Goal: Navigation & Orientation: Find specific page/section

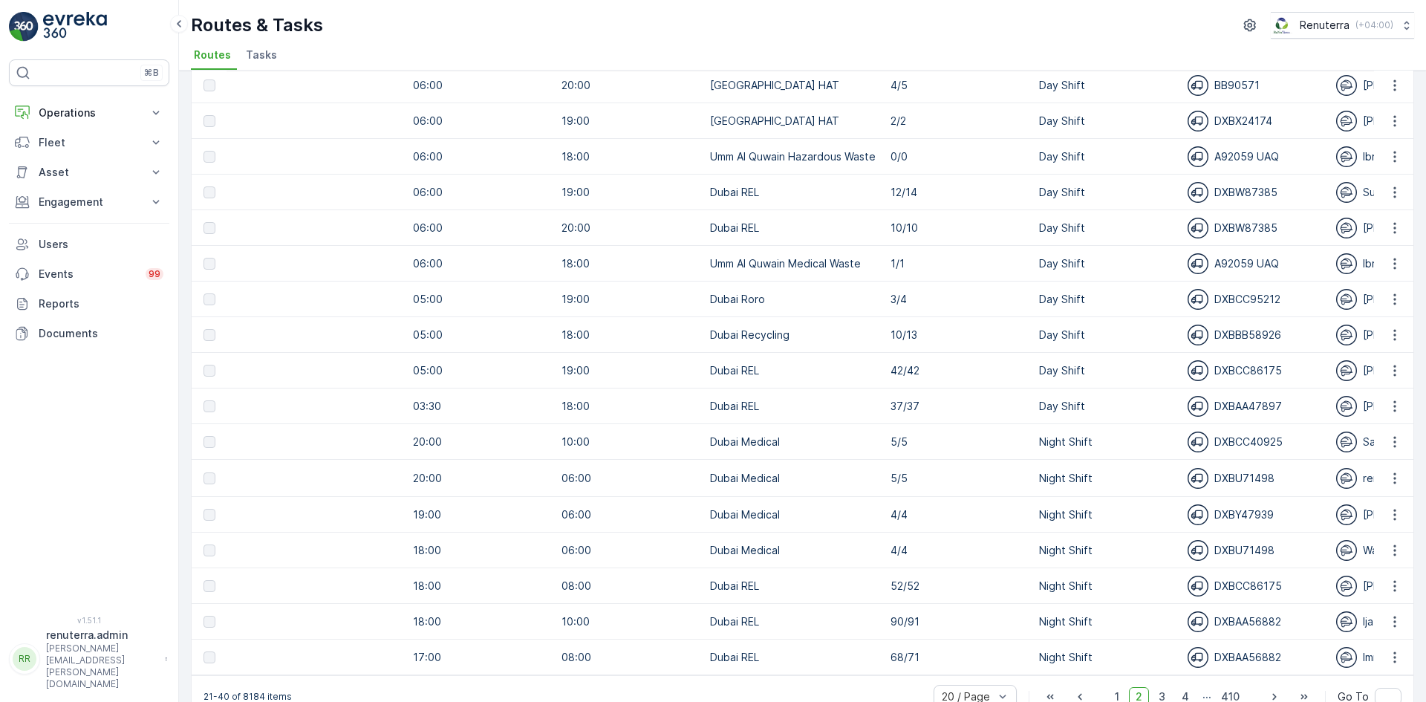
scroll to position [249, 0]
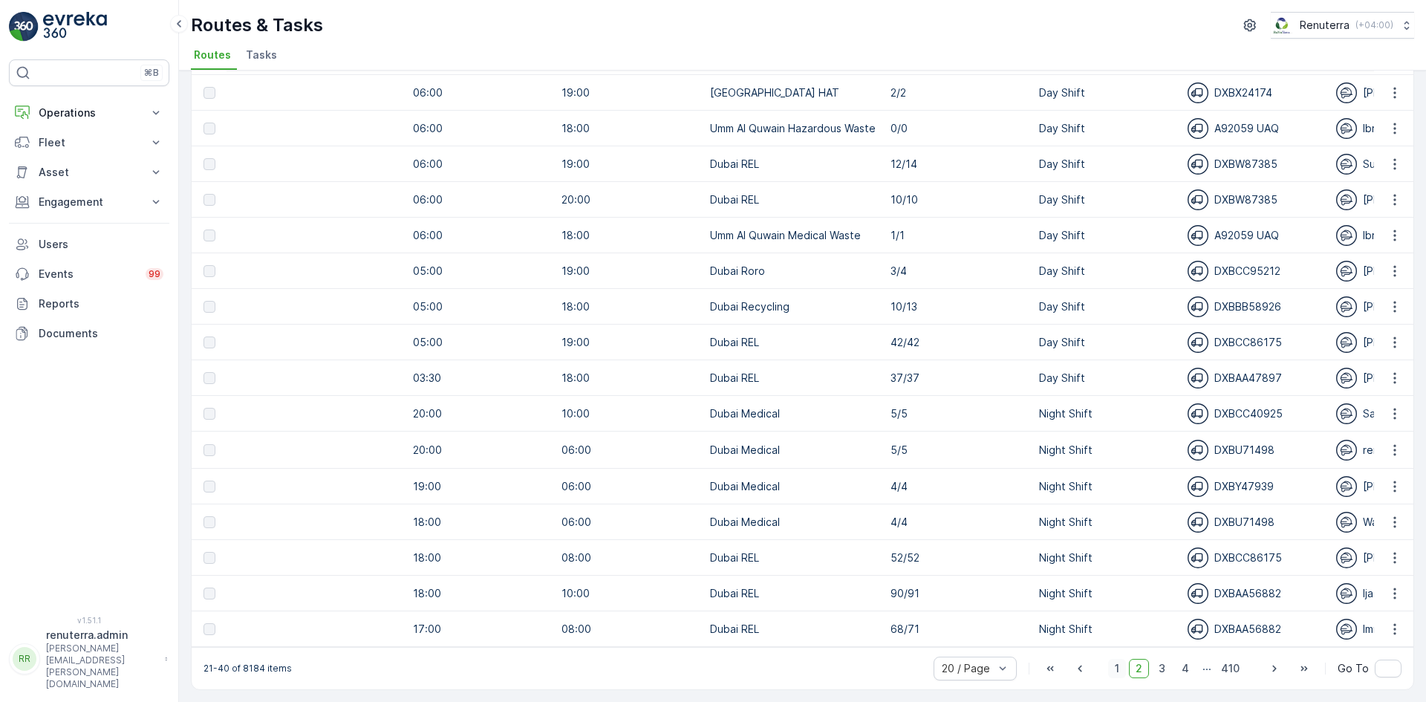
click at [1117, 675] on span "1" at bounding box center [1117, 668] width 18 height 19
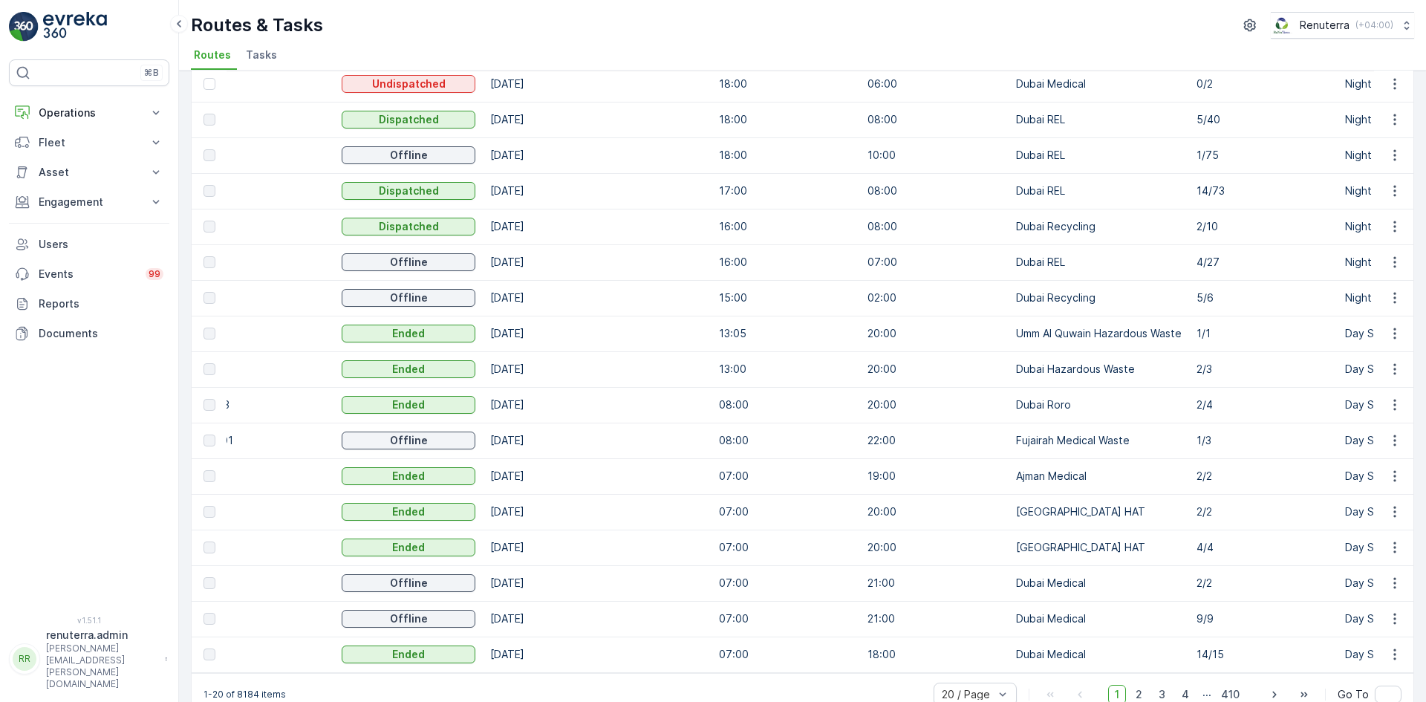
scroll to position [248, 0]
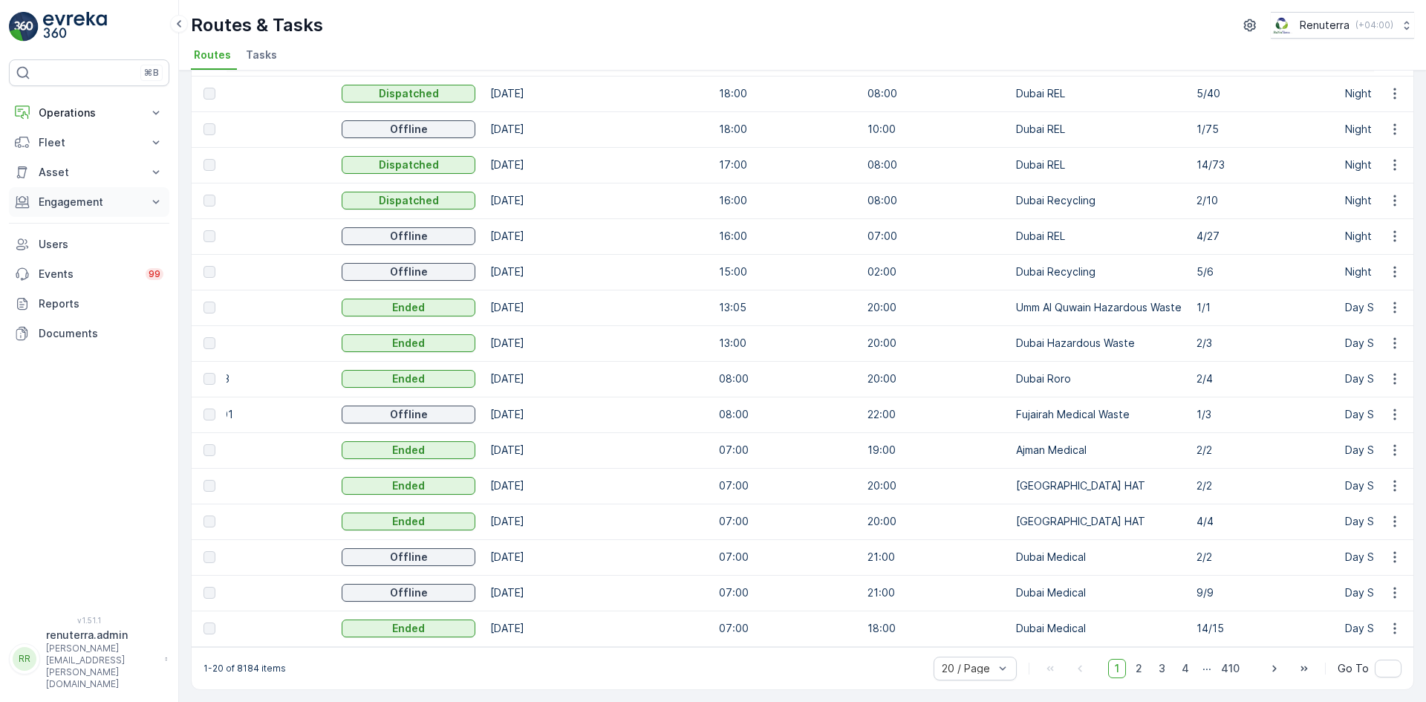
click at [62, 190] on button "Engagement" at bounding box center [89, 202] width 160 height 30
click at [63, 228] on p "Insights" at bounding box center [57, 227] width 38 height 15
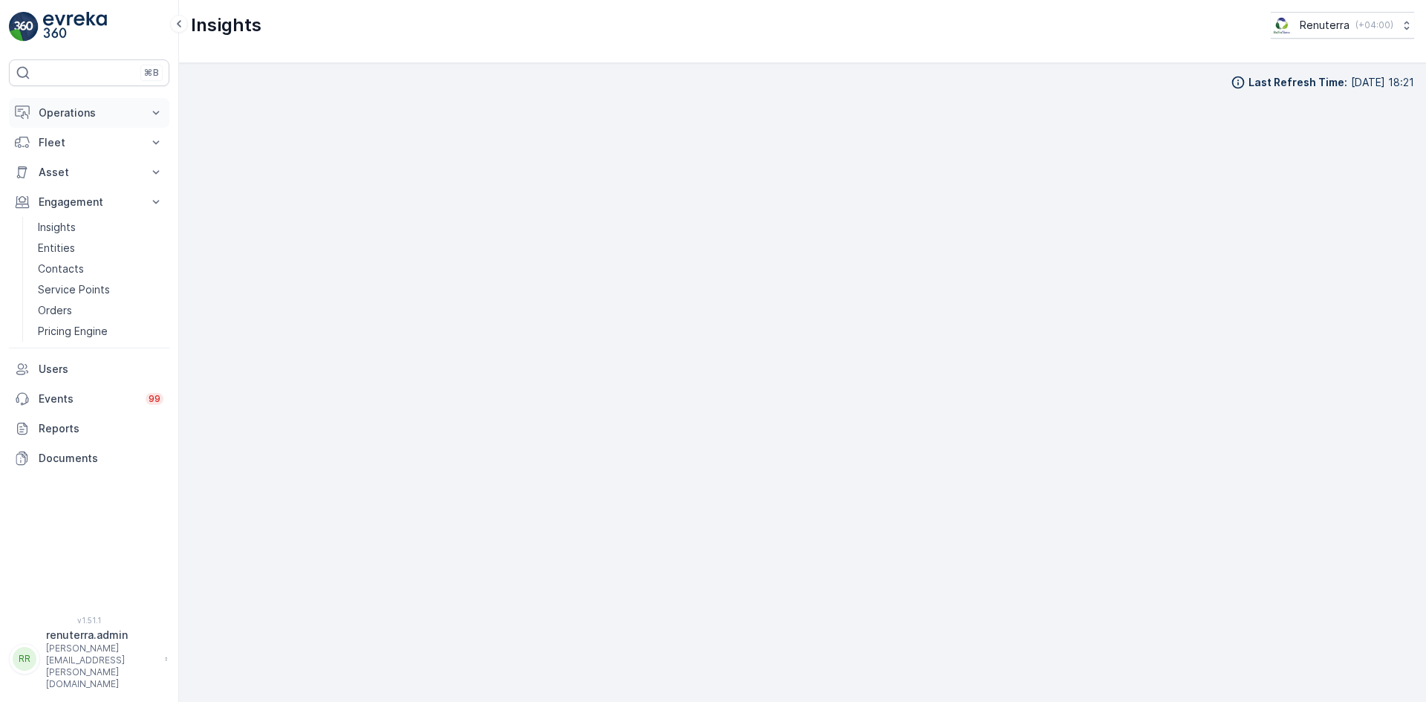
click at [62, 116] on p "Operations" at bounding box center [89, 112] width 101 height 15
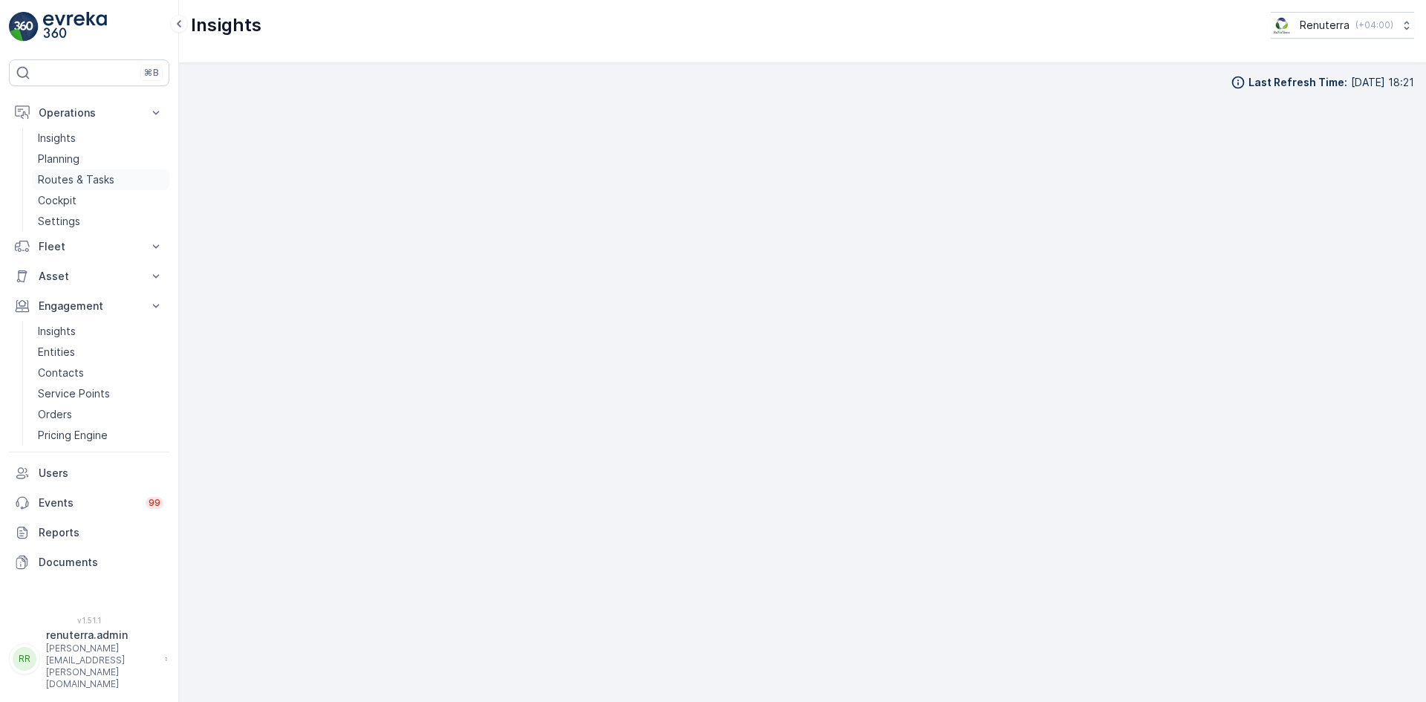
click at [65, 182] on p "Routes & Tasks" at bounding box center [76, 179] width 77 height 15
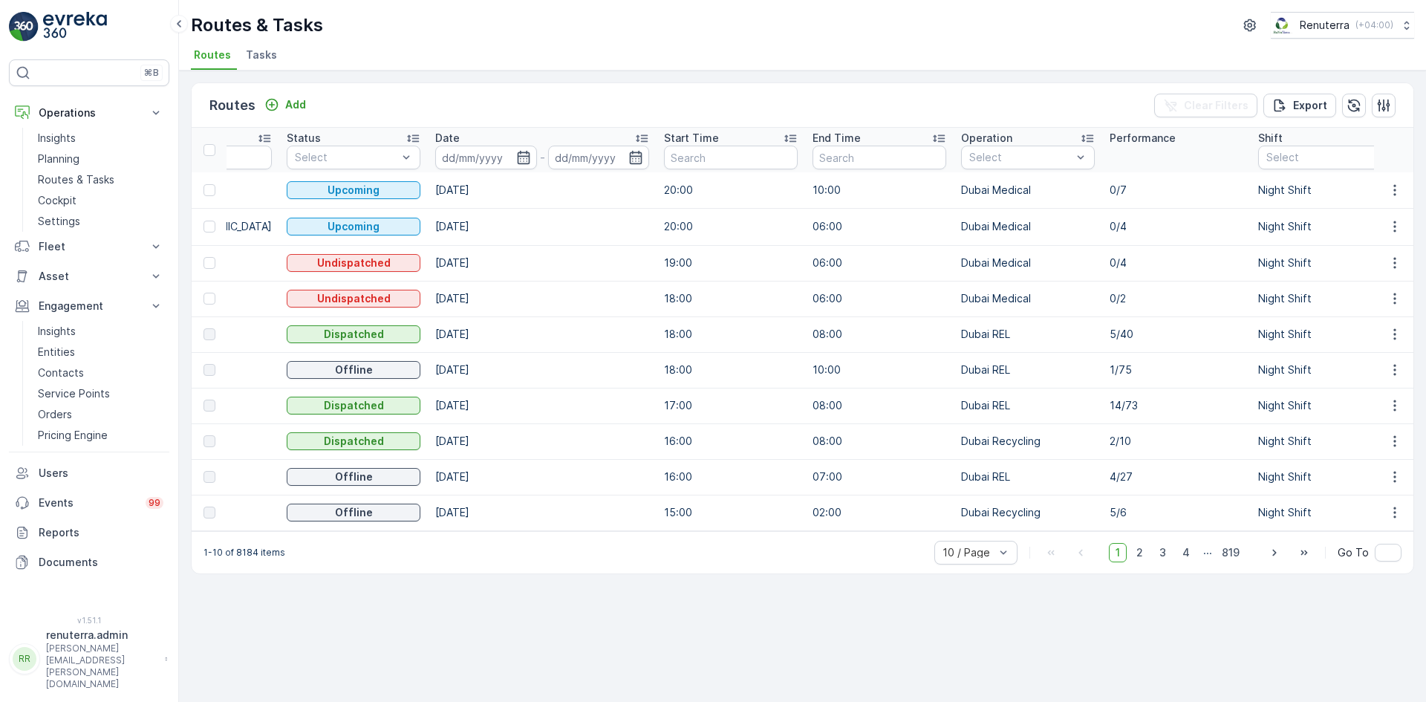
scroll to position [0, 276]
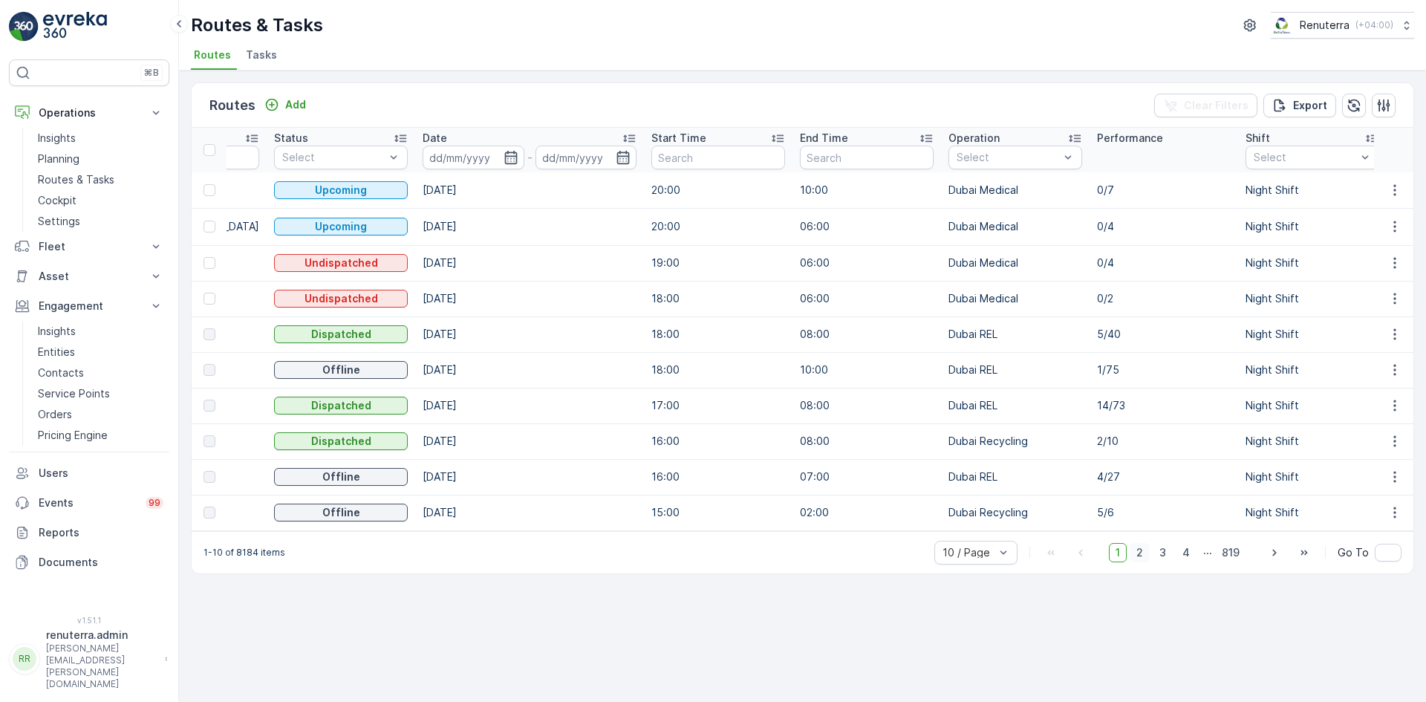
click at [1148, 562] on span "2" at bounding box center [1140, 552] width 20 height 19
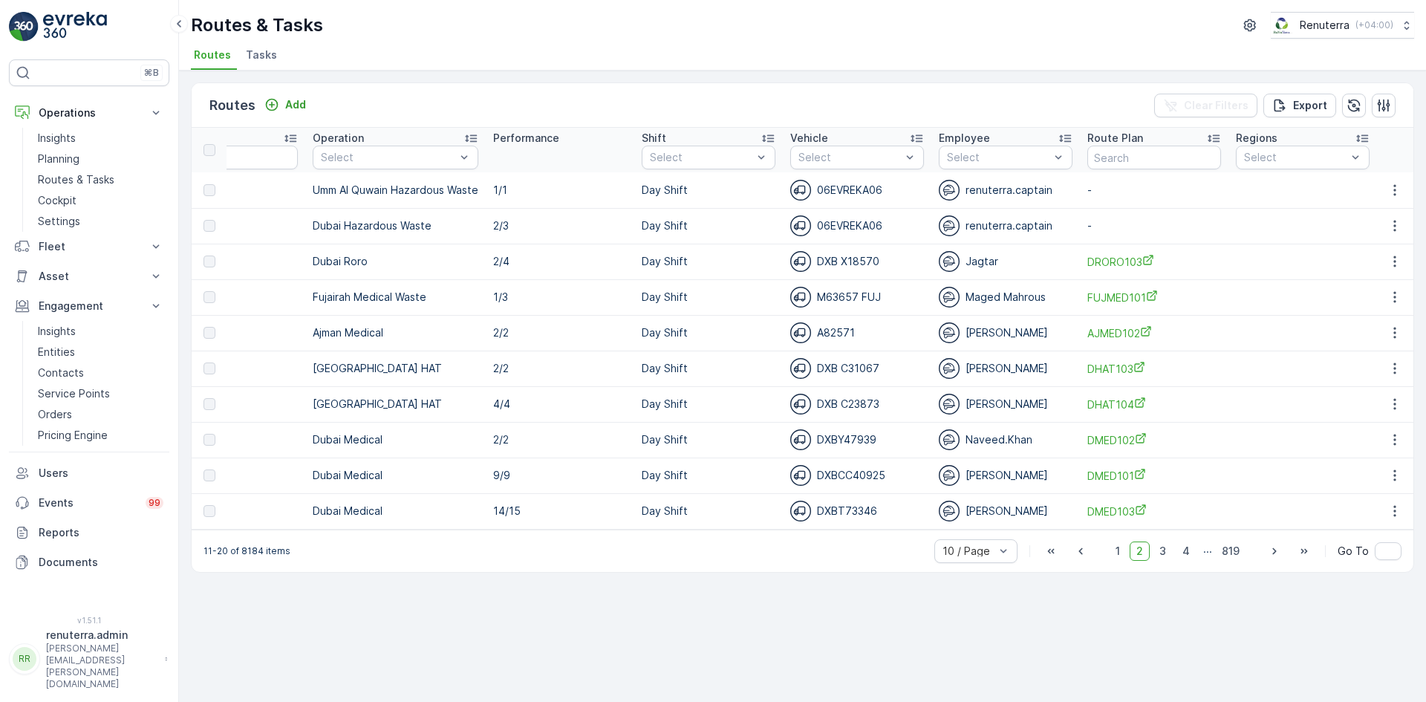
scroll to position [0, 750]
